Goal: Task Accomplishment & Management: Use online tool/utility

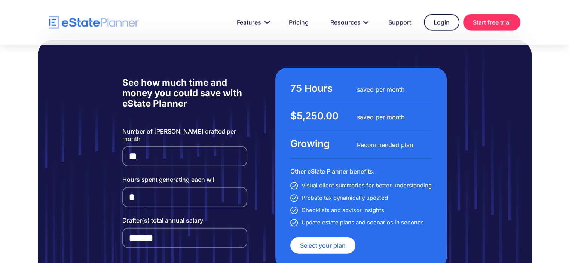
scroll to position [1495, 0]
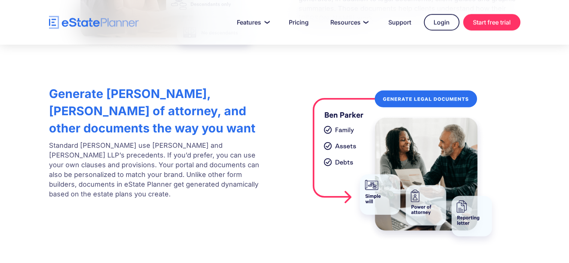
scroll to position [1720, 0]
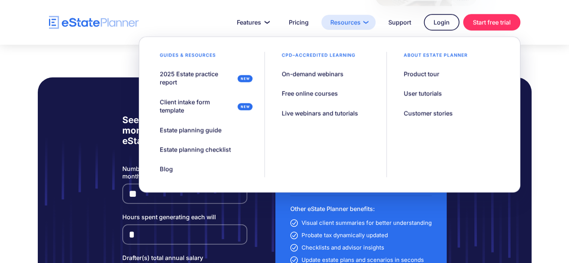
click at [344, 22] on link "Resources" at bounding box center [348, 22] width 54 height 15
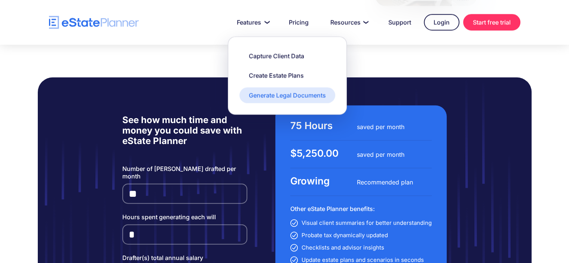
click at [255, 95] on div "Generate Legal Documents" at bounding box center [287, 95] width 77 height 8
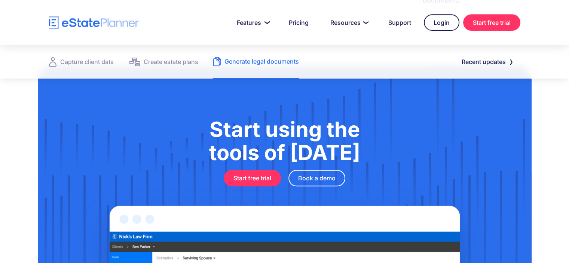
scroll to position [1093, 0]
